Goal: Task Accomplishment & Management: Complete application form

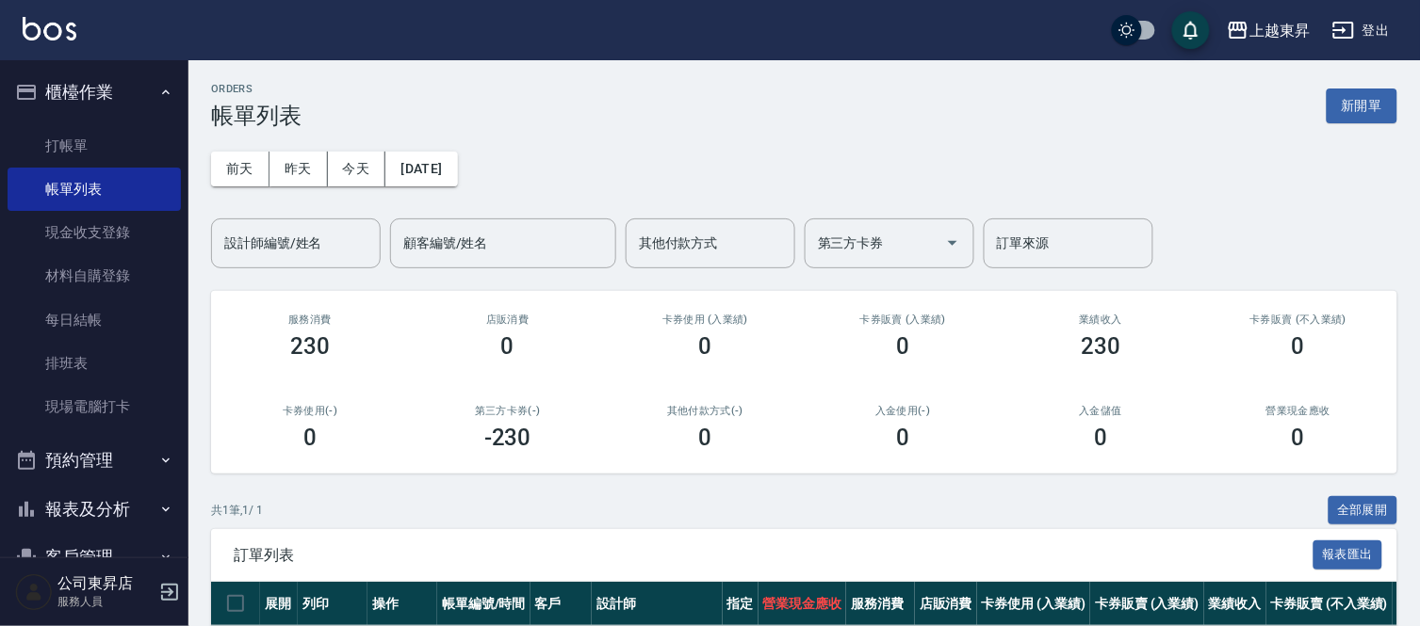
click at [1300, 88] on div "ORDERS 帳單列表 新開單" at bounding box center [804, 106] width 1186 height 46
drag, startPoint x: 1294, startPoint y: 106, endPoint x: 1328, endPoint y: 168, distance: 70.0
click at [1295, 135] on div "ORDERS 帳單列表 新開單 [DATE] [DATE] [DATE] [DATE] 設計師編號/姓名 設計師編號/姓名 顧客編號/姓名 顧客編號/姓名 其…" at bounding box center [803, 402] width 1231 height 685
click at [1353, 219] on div "[DATE] [DATE] [DATE] [DATE] 設計師編號/姓名 設計師編號/姓名 顧客編號/姓名 顧客編號/姓名 其他付款方式 其他付款方式 第三方…" at bounding box center [804, 198] width 1186 height 139
click at [1366, 299] on div "卡券販賣 (不入業績) 0" at bounding box center [1298, 336] width 198 height 91
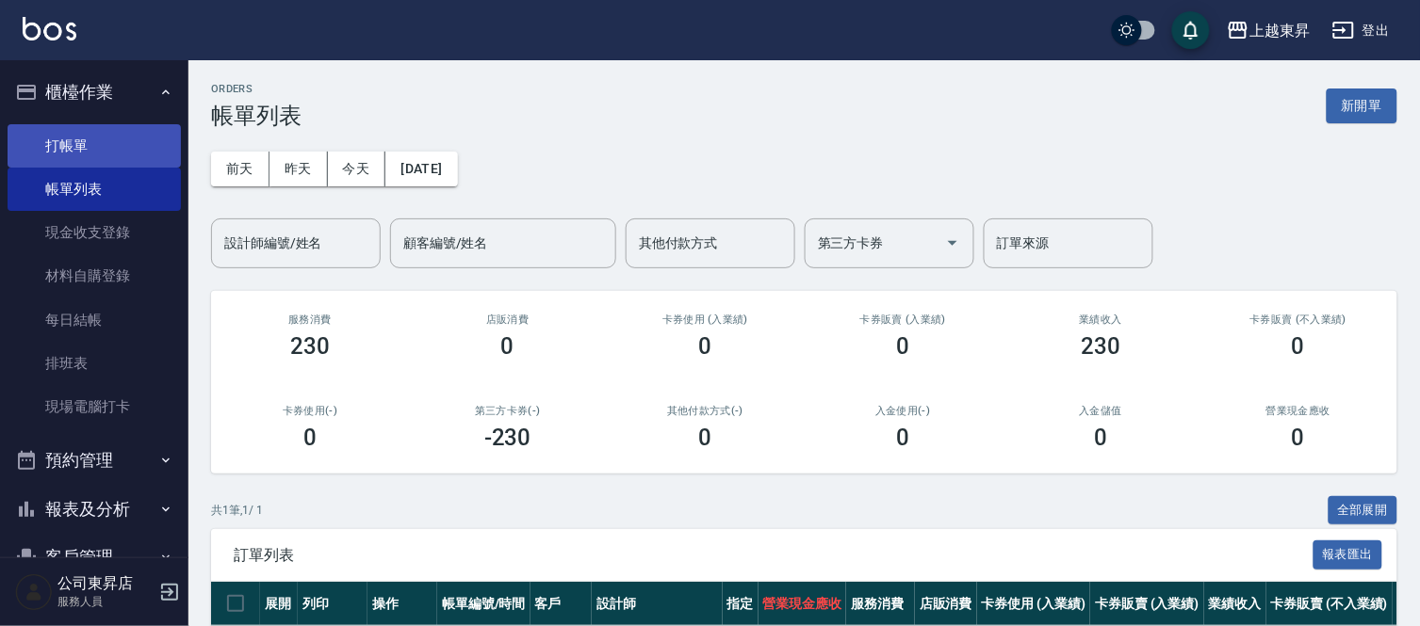
click at [128, 138] on link "打帳單" at bounding box center [94, 145] width 173 height 43
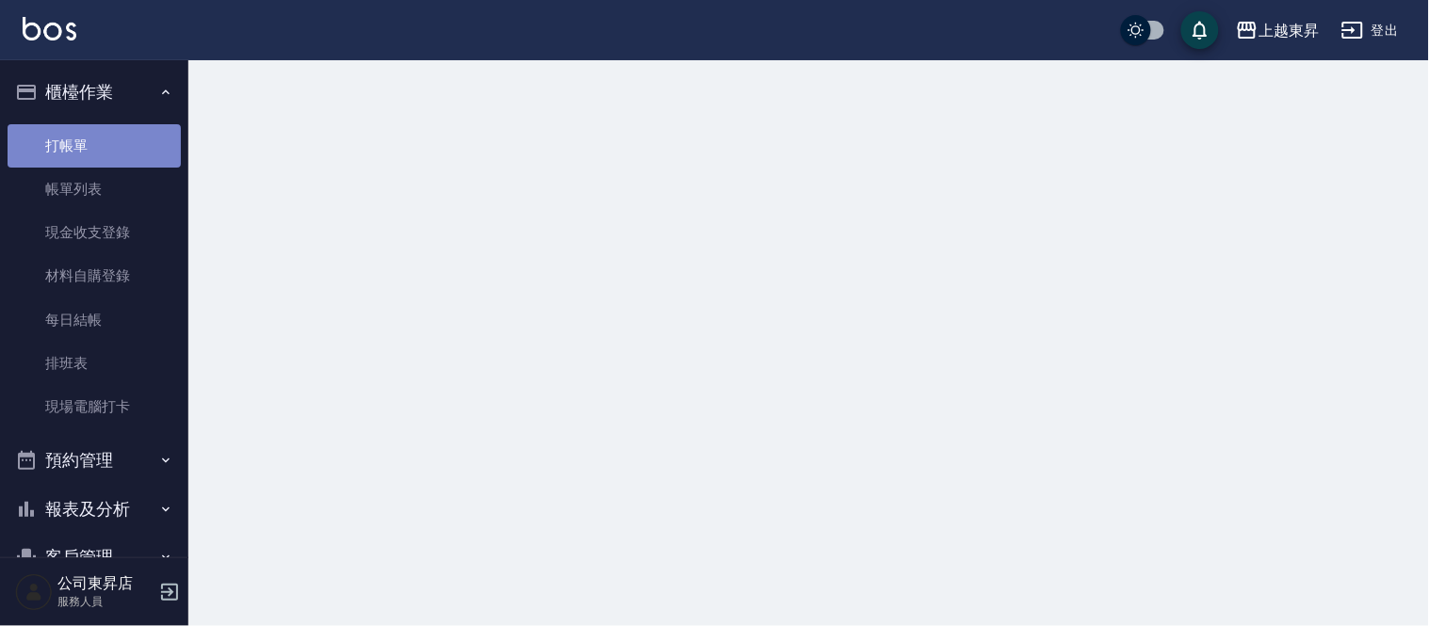
click at [128, 138] on link "打帳單" at bounding box center [94, 145] width 173 height 43
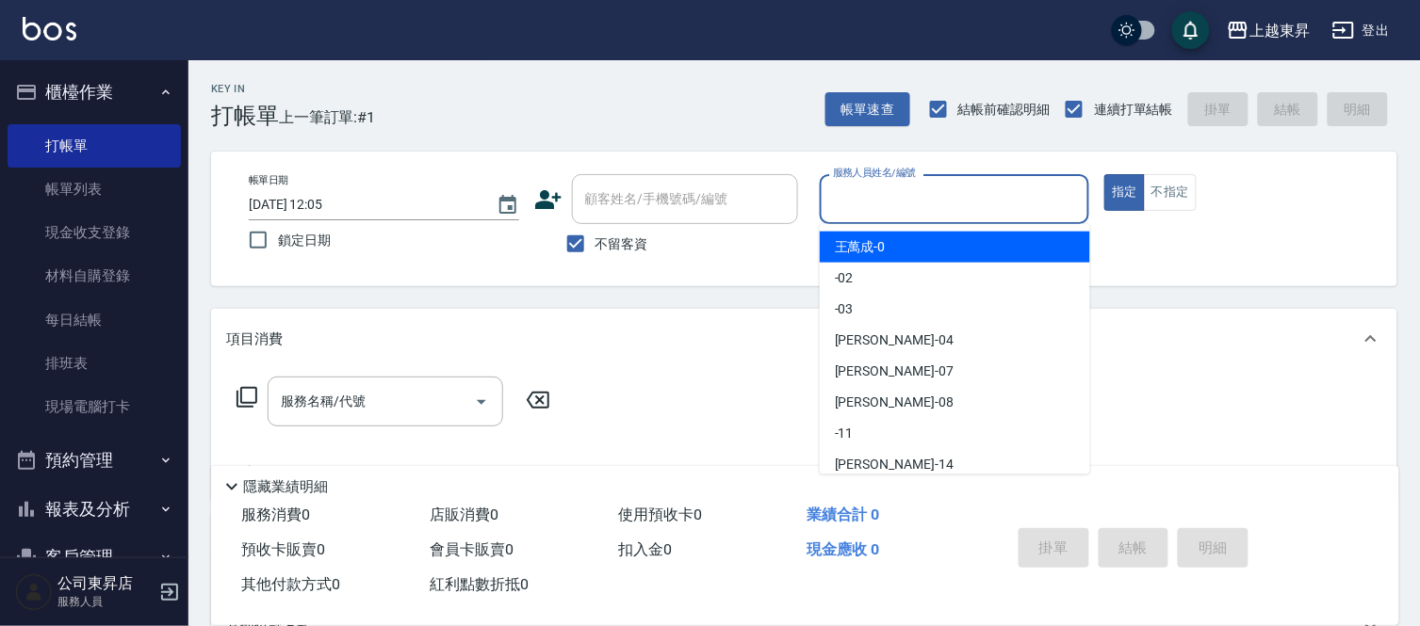
click at [851, 196] on input "服務人員姓名/編號" at bounding box center [954, 199] width 253 height 33
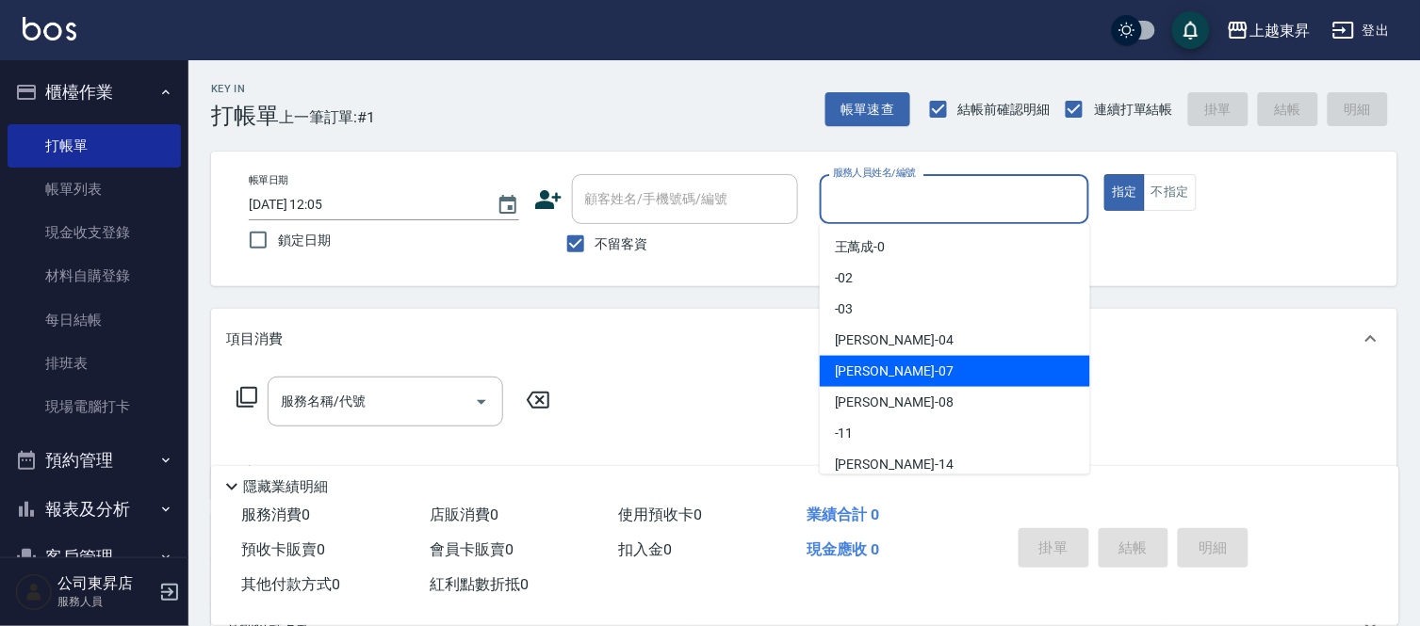
click at [902, 365] on div "榮松 -07" at bounding box center [954, 371] width 270 height 31
type input "榮松-07"
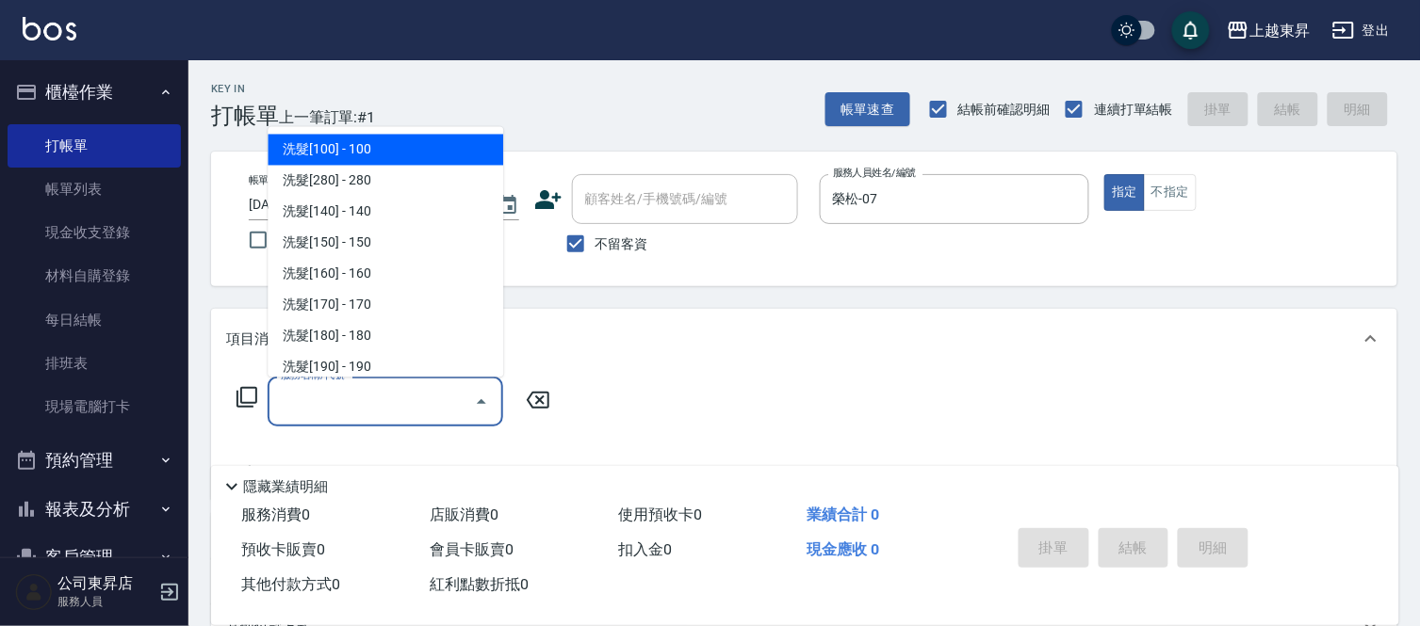
click at [349, 396] on input "服務名稱/代號" at bounding box center [371, 401] width 190 height 33
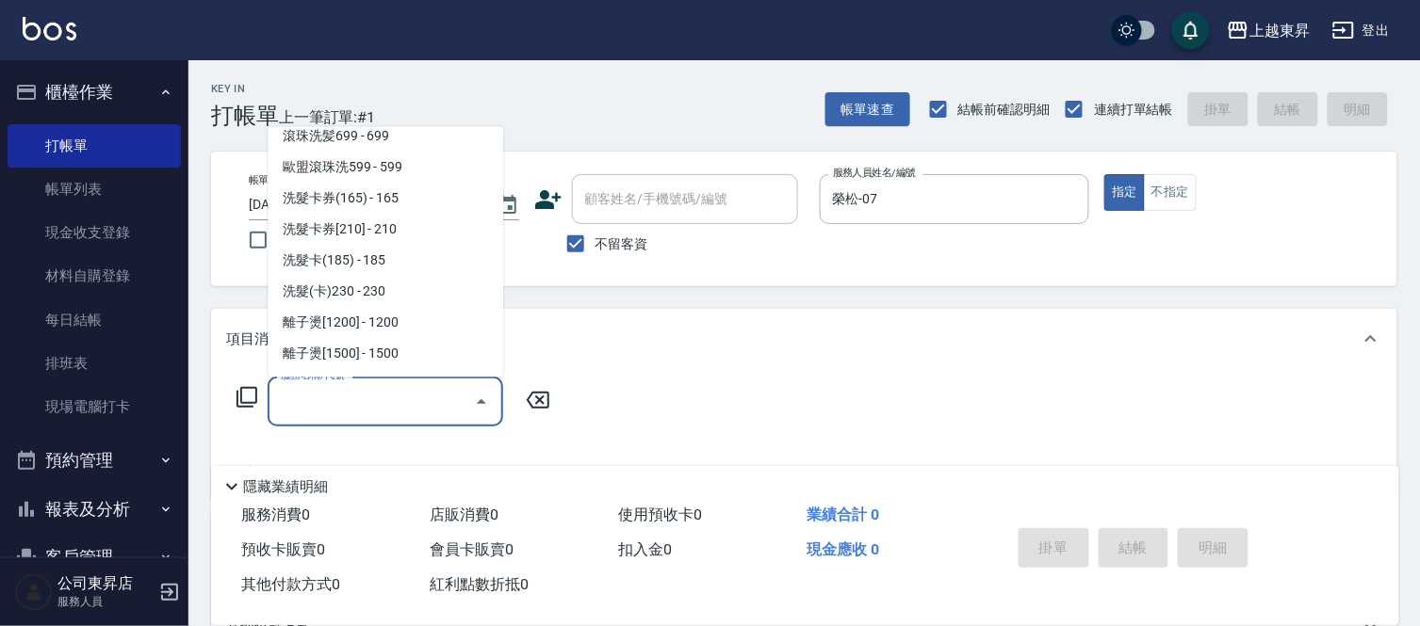
scroll to position [523, 0]
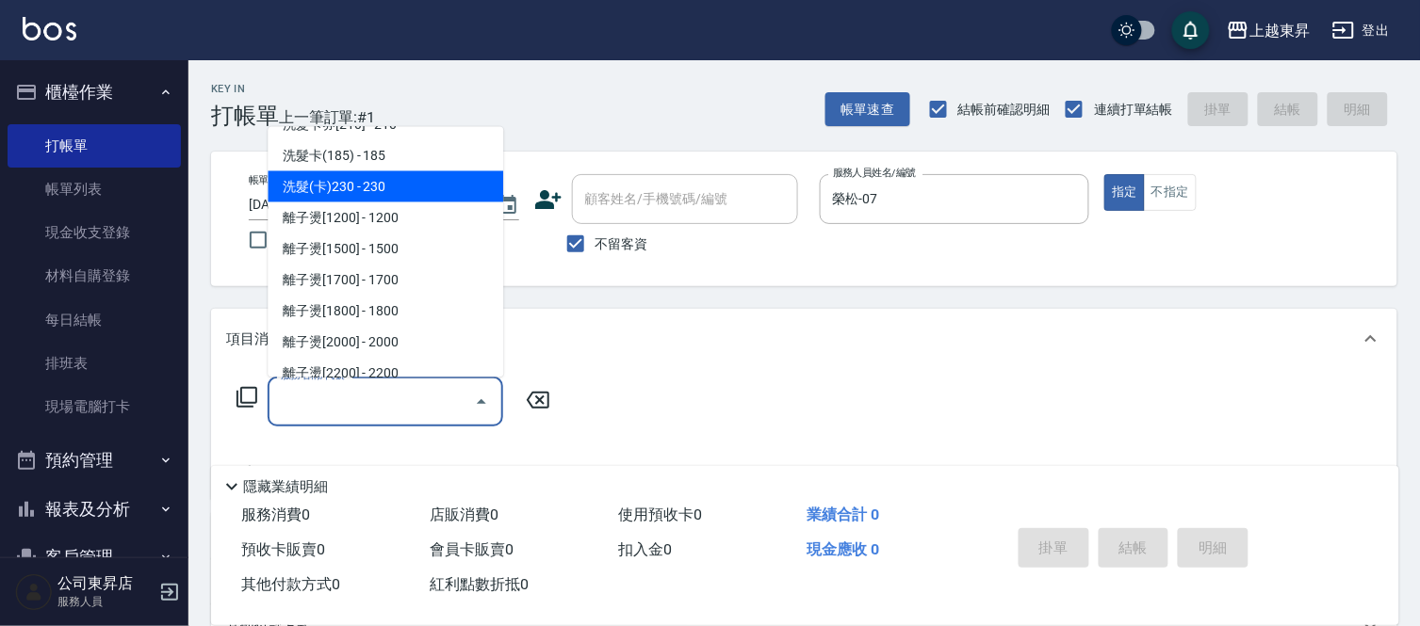
drag, startPoint x: 375, startPoint y: 184, endPoint x: 501, endPoint y: 359, distance: 215.9
click at [375, 184] on span "洗髮(卡)230 - 230" at bounding box center [385, 186] width 235 height 31
type input "洗髮(卡)230(224)"
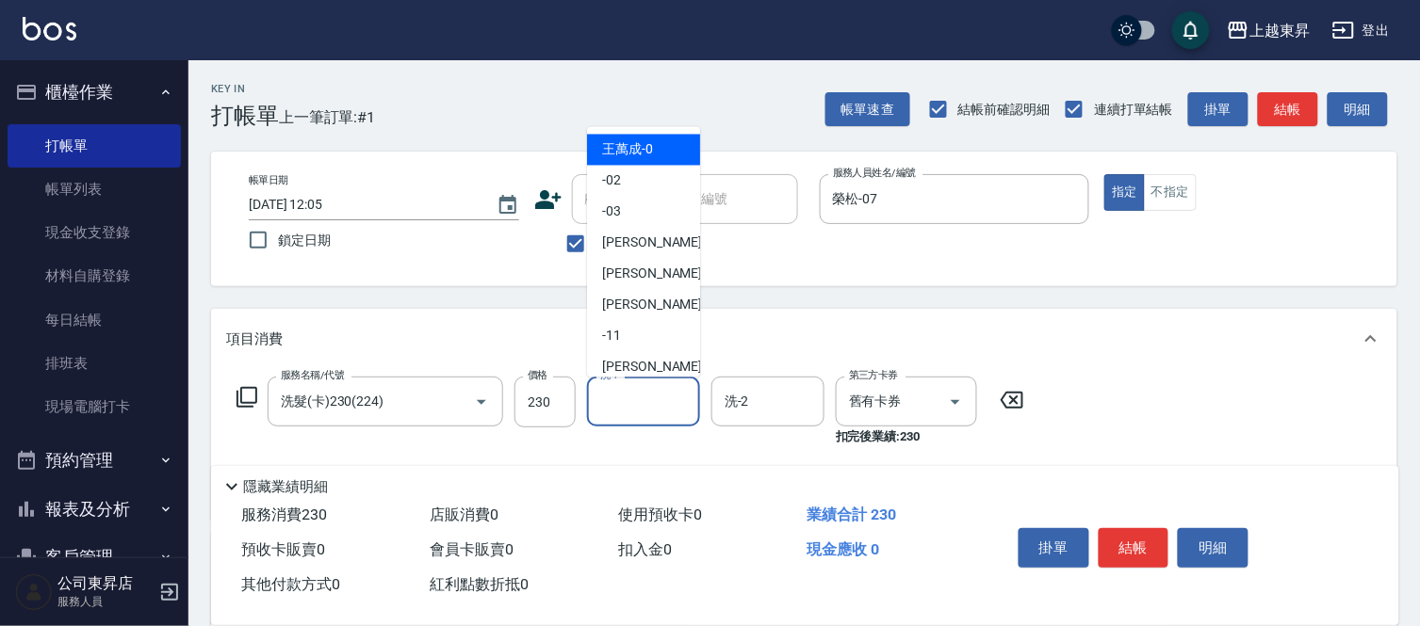
click at [628, 398] on input "洗-1" at bounding box center [643, 401] width 96 height 33
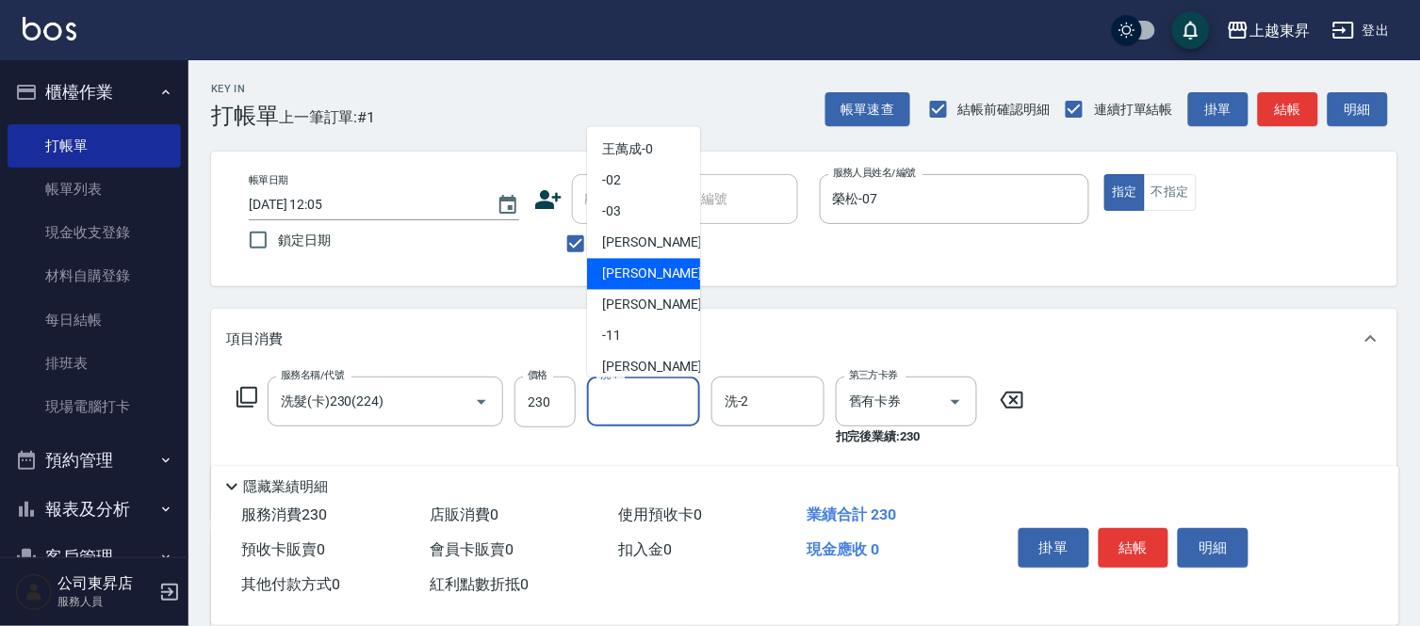
click at [626, 268] on span "榮松 -07" at bounding box center [661, 275] width 119 height 20
type input "榮松-07"
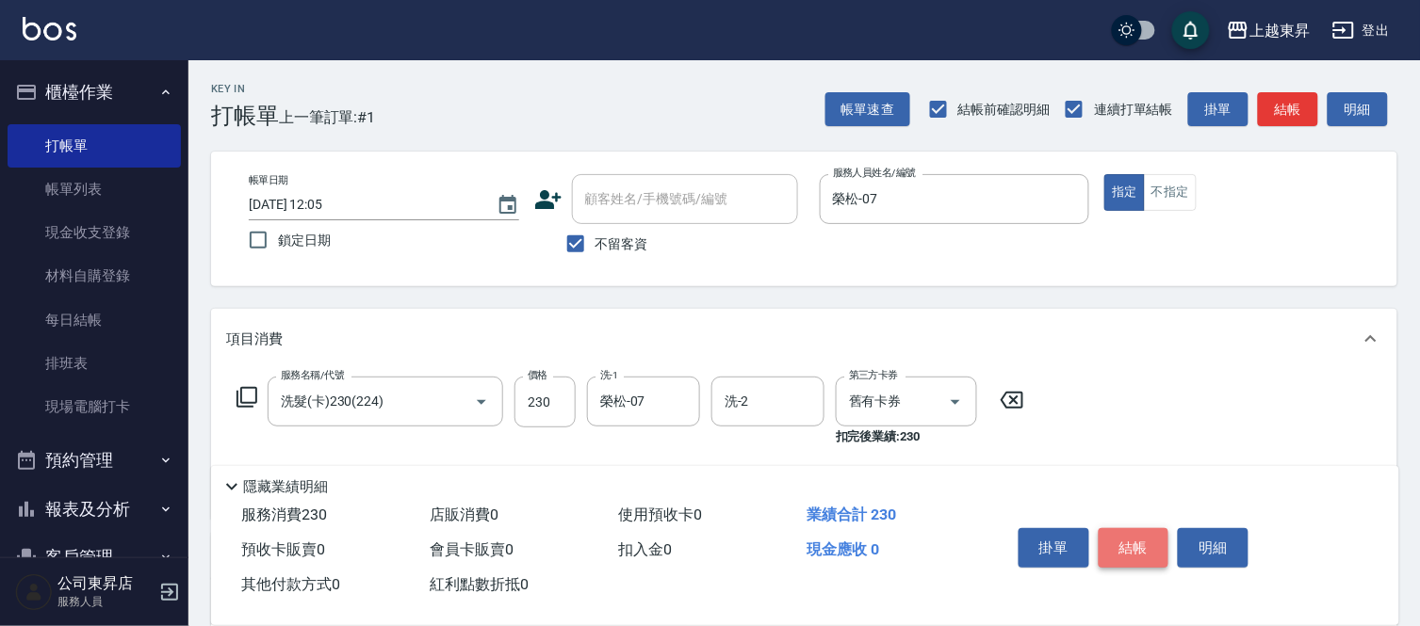
click at [1125, 543] on button "結帳" at bounding box center [1133, 548] width 71 height 40
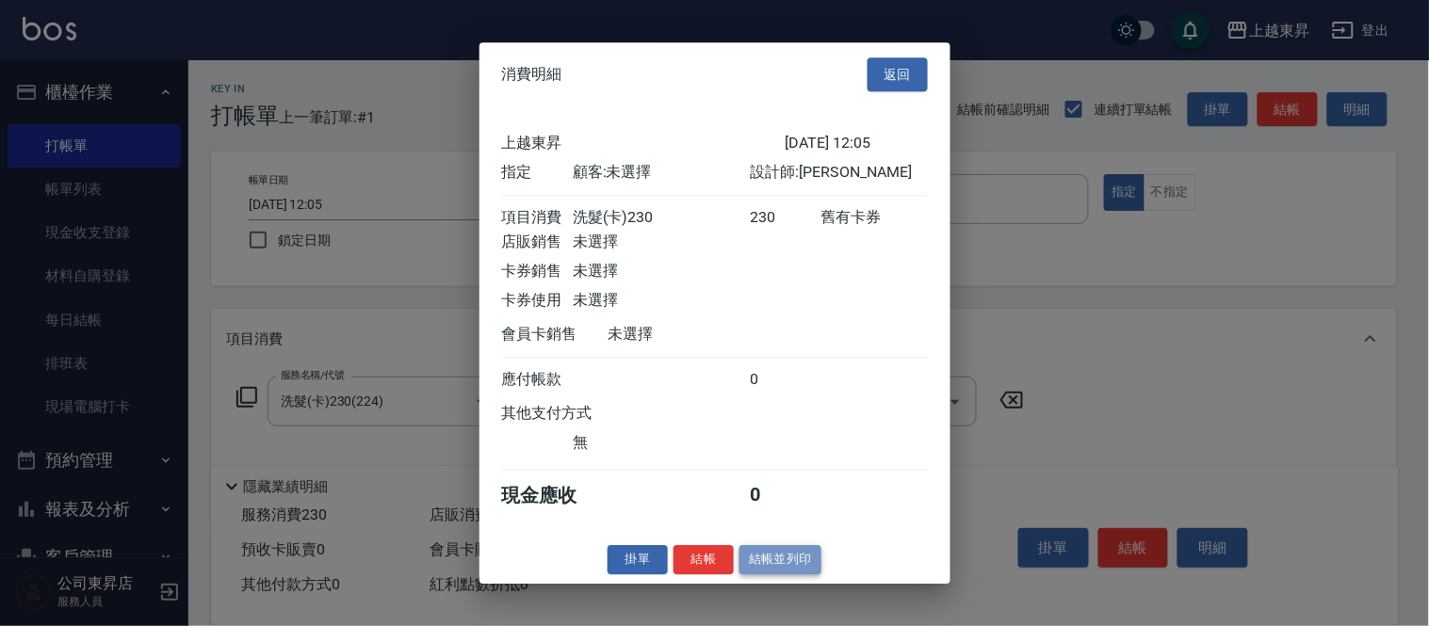
click at [765, 572] on button "結帳並列印" at bounding box center [780, 559] width 82 height 29
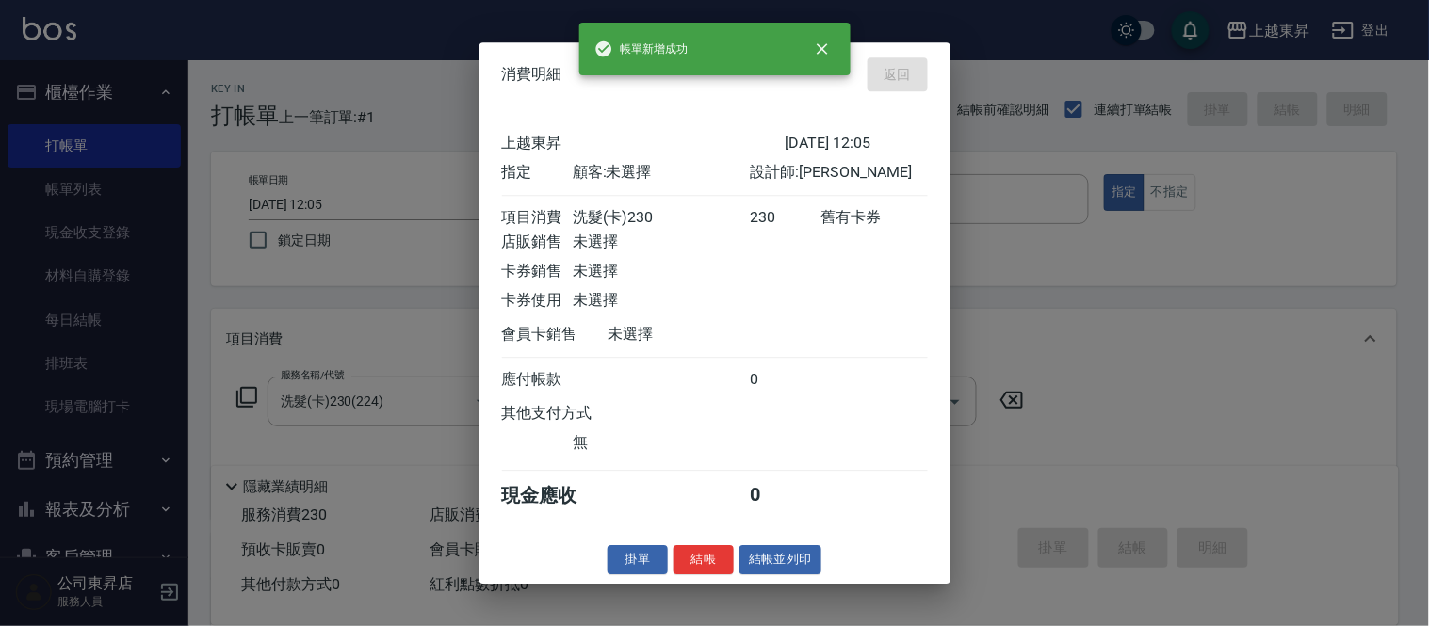
type input "[DATE] 12:06"
